Goal: Information Seeking & Learning: Learn about a topic

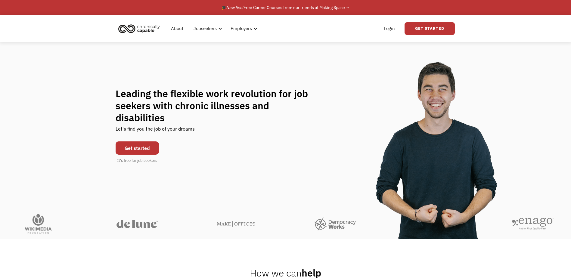
click at [130, 144] on link "Get started" at bounding box center [137, 148] width 43 height 13
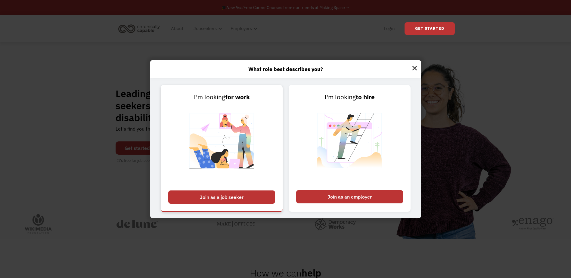
click at [211, 197] on div "Join as a job seeker" at bounding box center [221, 197] width 107 height 13
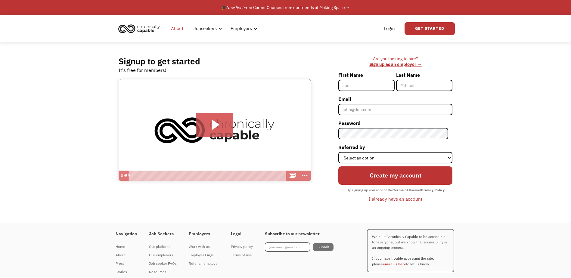
click at [174, 30] on link "About" at bounding box center [177, 28] width 20 height 19
